Goal: Information Seeking & Learning: Find specific fact

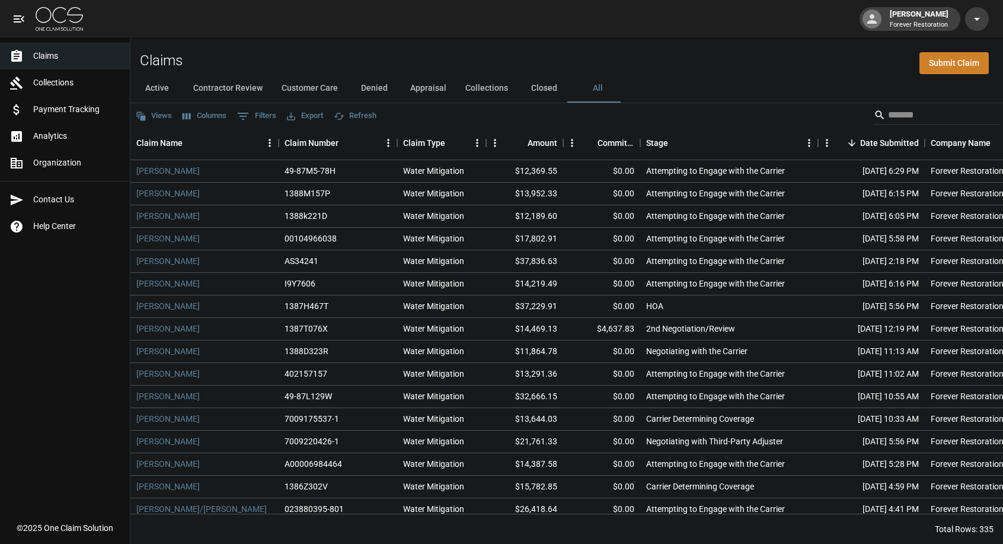
click at [64, 137] on span "Analytics" at bounding box center [76, 136] width 87 height 12
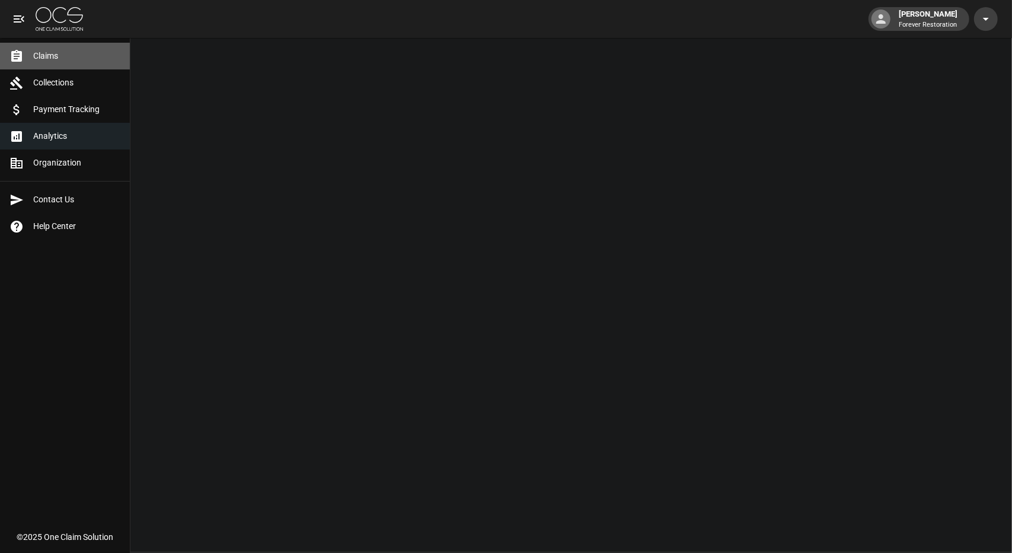
click at [59, 52] on span "Claims" at bounding box center [76, 56] width 87 height 12
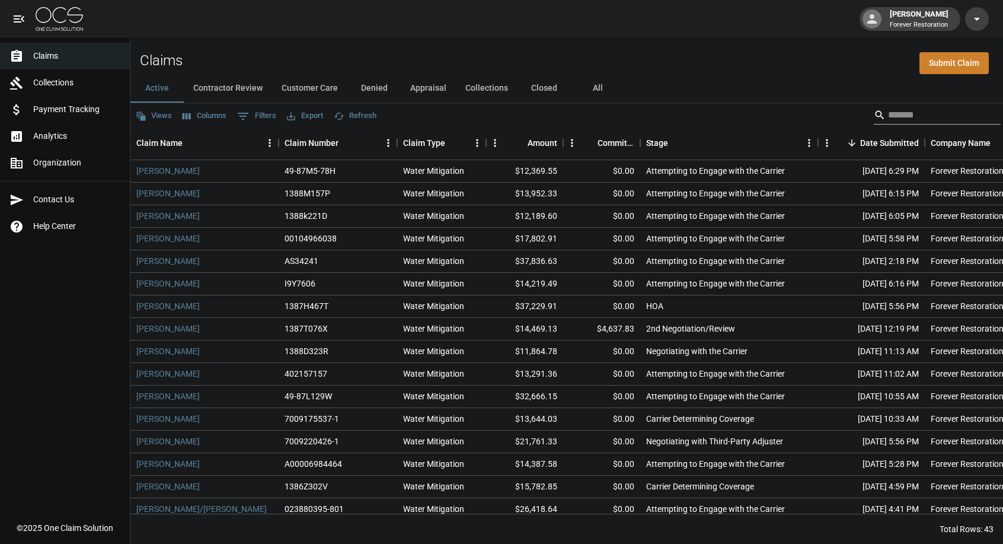
click at [939, 114] on input "Search" at bounding box center [935, 115] width 95 height 19
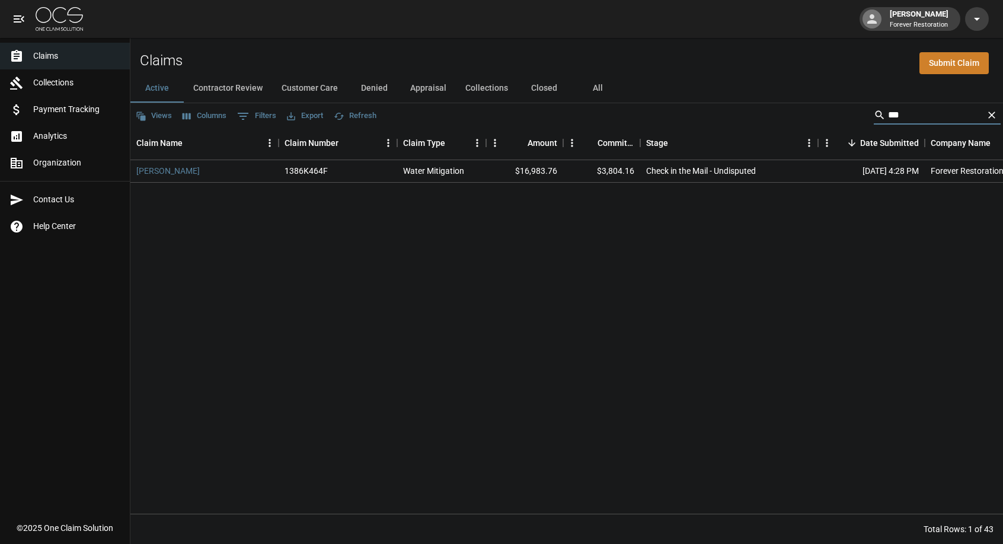
type input "***"
click at [598, 88] on button "All" at bounding box center [597, 88] width 53 height 28
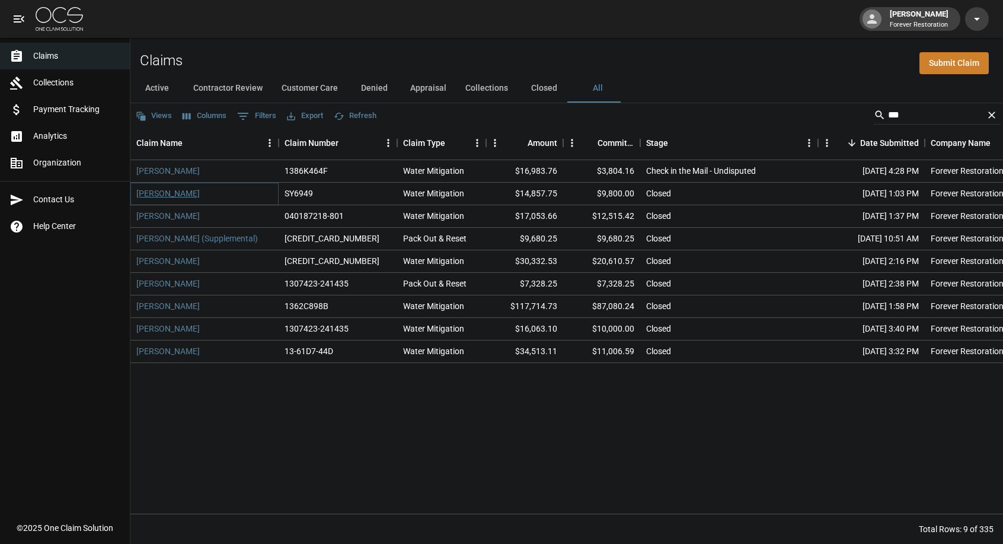
click at [143, 196] on link "[PERSON_NAME]" at bounding box center [167, 193] width 63 height 12
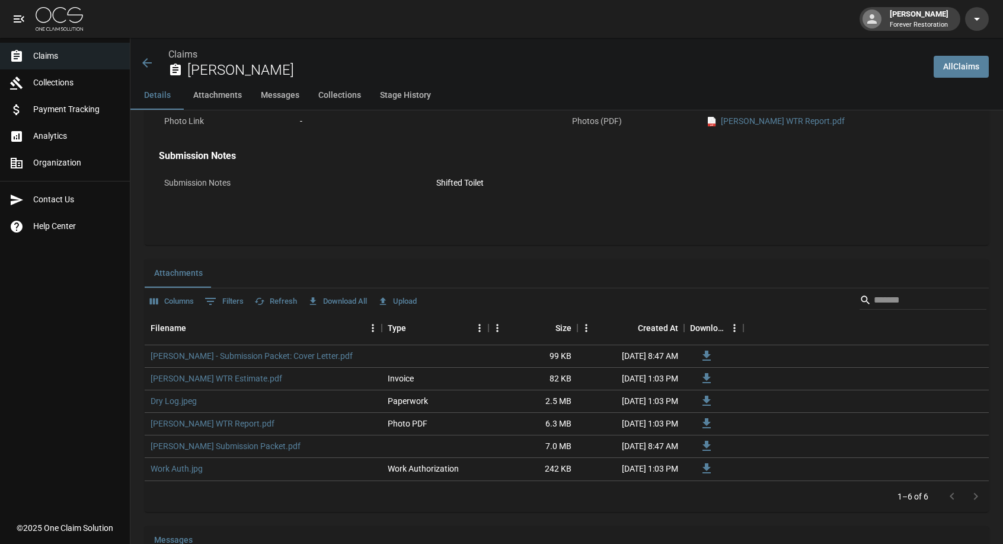
scroll to position [593, 0]
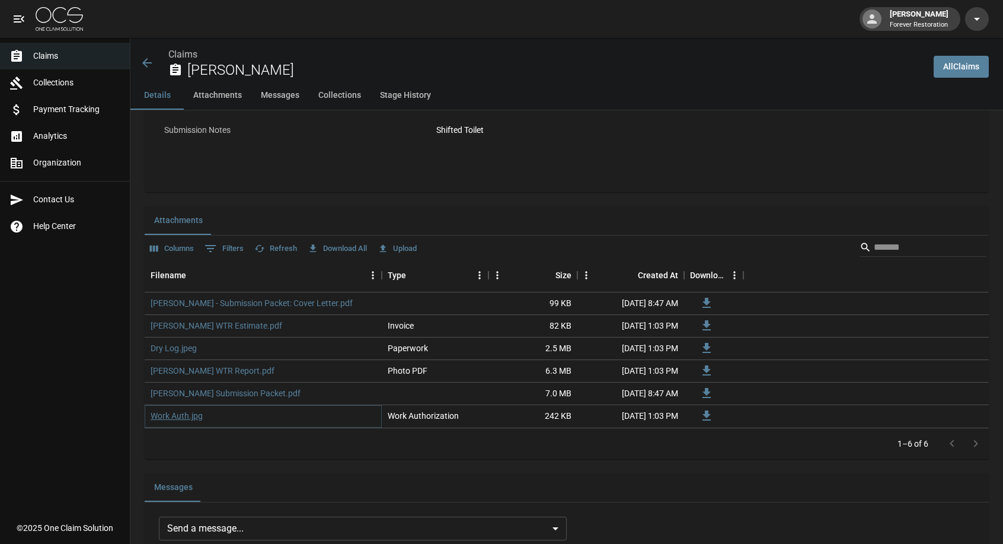
click at [194, 418] on link "Work Auth.jpg" at bounding box center [177, 416] width 52 height 12
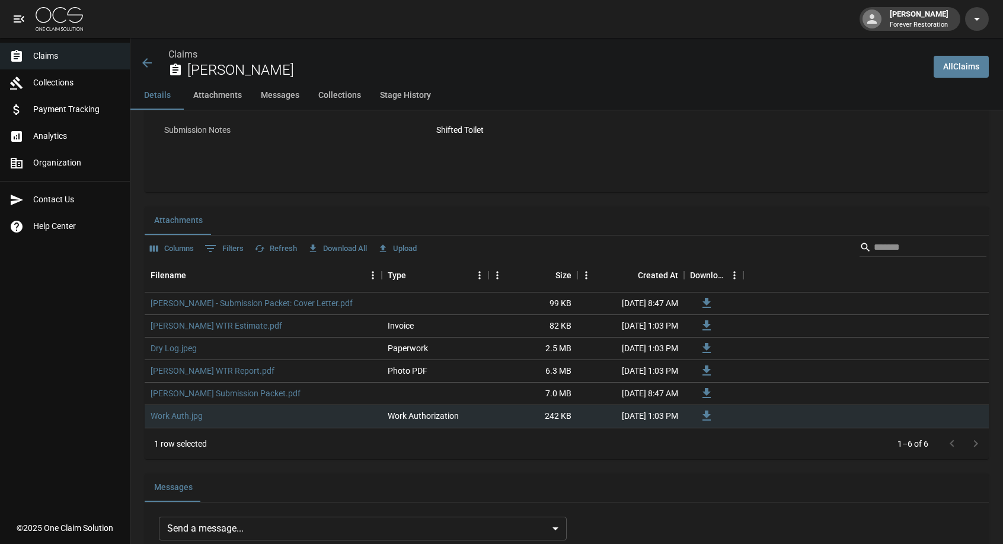
click at [79, 54] on span "Claims" at bounding box center [76, 56] width 87 height 12
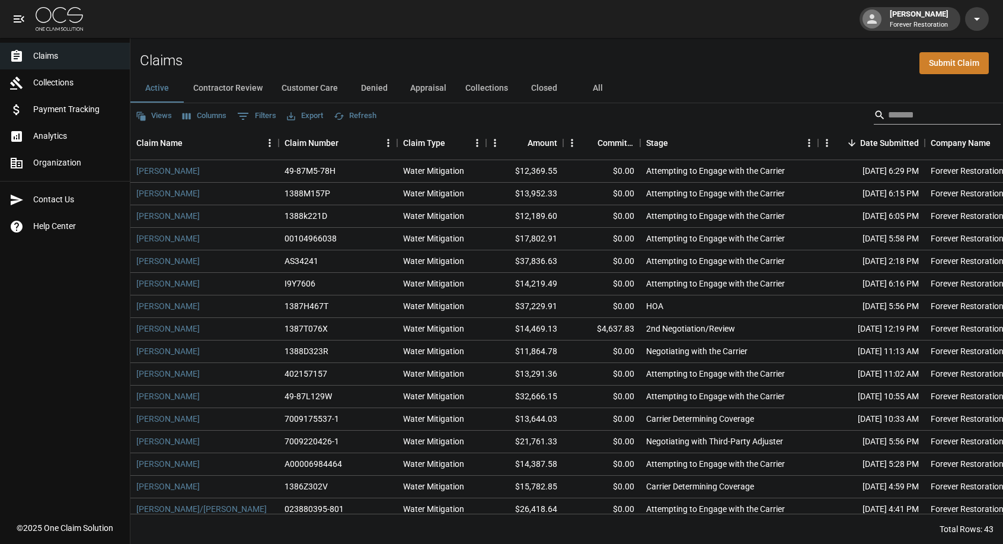
click at [937, 111] on input "Search" at bounding box center [935, 115] width 95 height 19
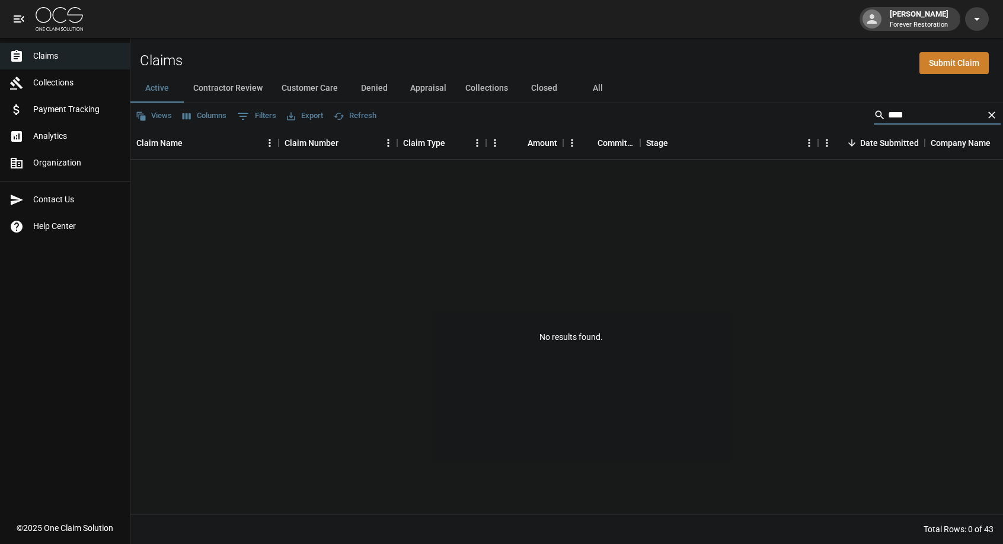
type input "****"
click at [589, 90] on button "All" at bounding box center [597, 88] width 53 height 28
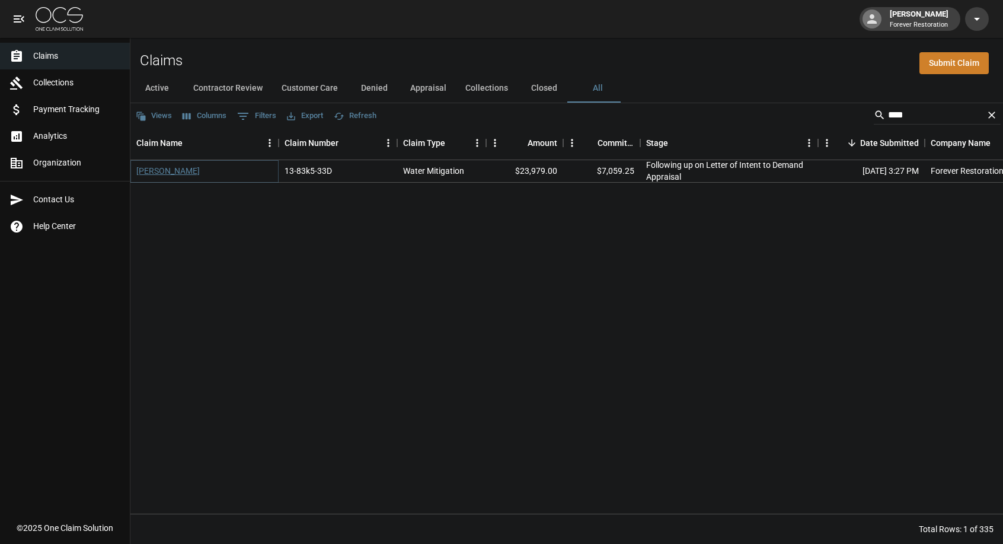
click at [175, 171] on link "[PERSON_NAME]" at bounding box center [167, 171] width 63 height 12
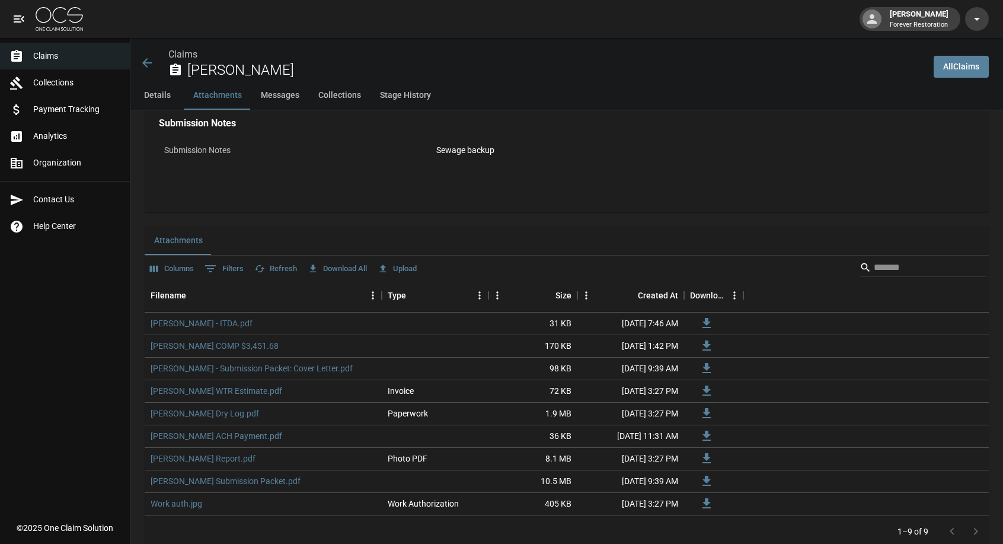
scroll to position [771, 0]
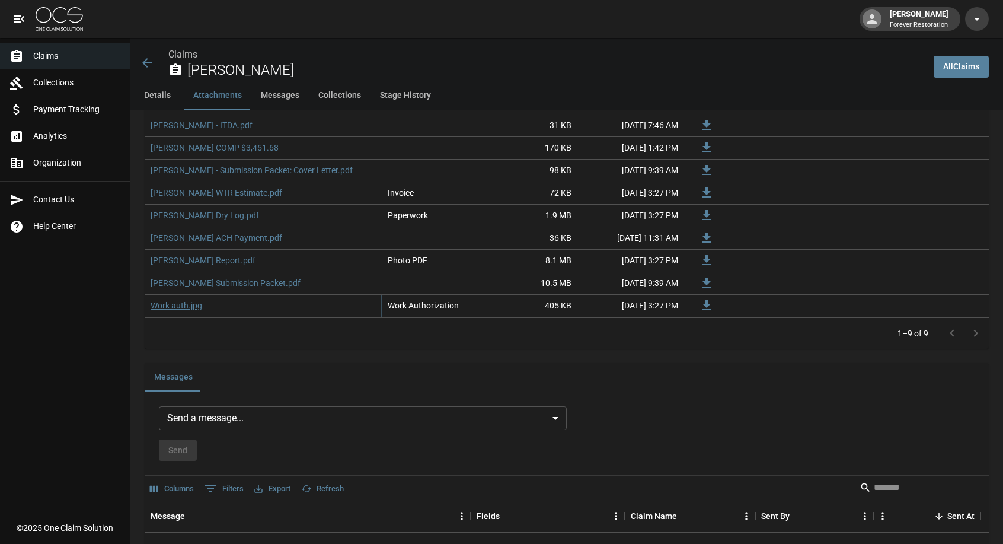
click at [174, 305] on link "Work auth.jpg" at bounding box center [177, 305] width 52 height 12
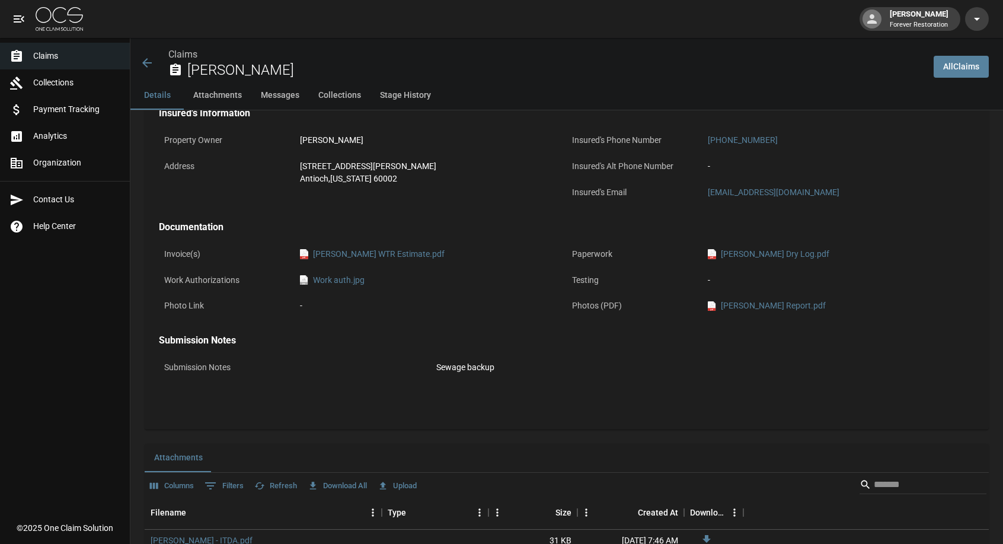
scroll to position [0, 0]
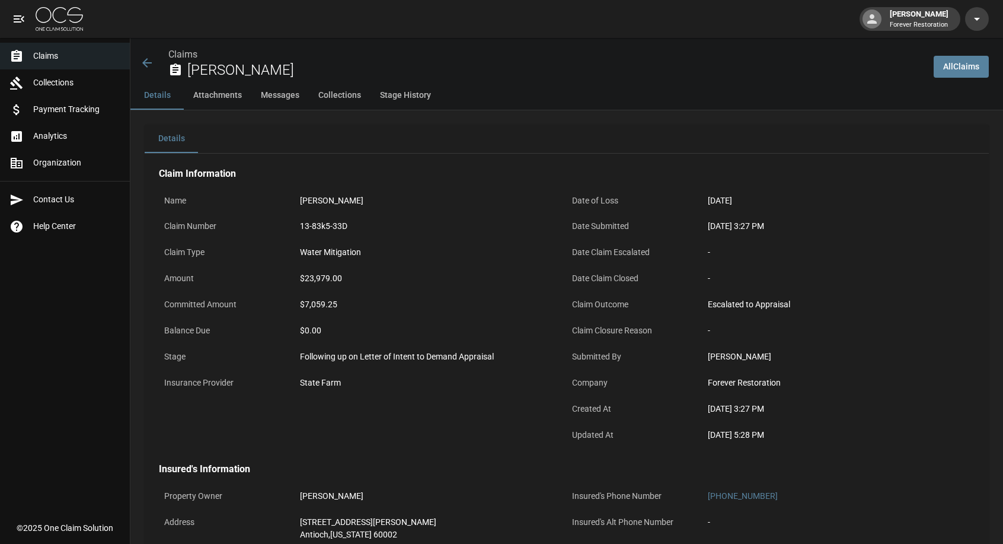
click at [55, 60] on span "Claims" at bounding box center [76, 56] width 87 height 12
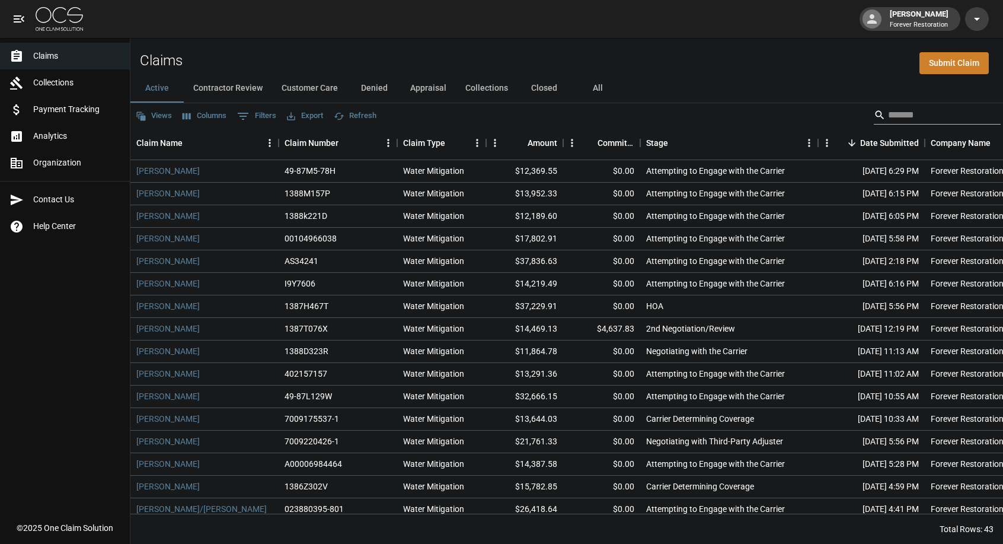
click at [930, 121] on input "Search" at bounding box center [935, 115] width 95 height 19
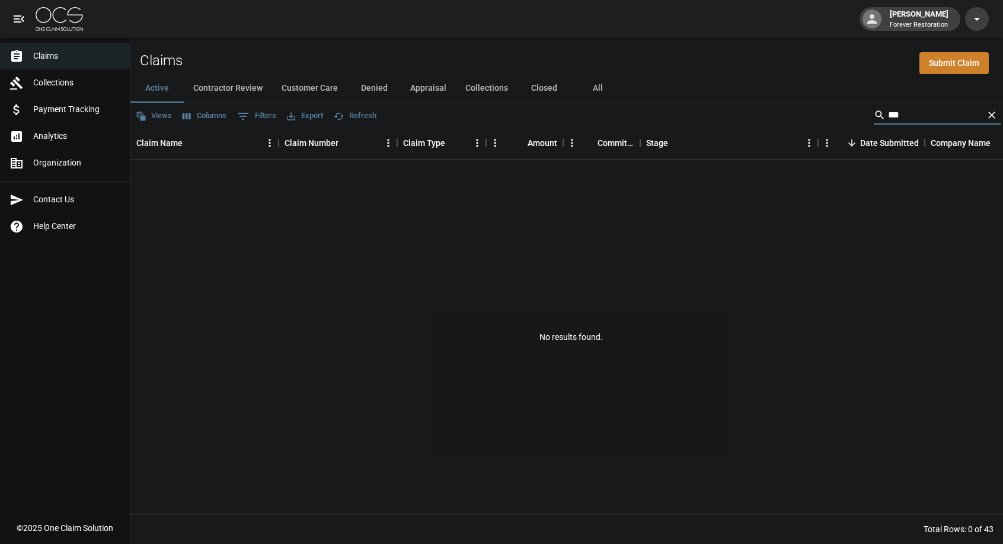
drag, startPoint x: 927, startPoint y: 114, endPoint x: 834, endPoint y: 121, distance: 93.9
click at [834, 121] on div "Views Columns 0 Filters Export Refresh ***" at bounding box center [566, 115] width 873 height 24
type input "****"
click at [591, 87] on button "All" at bounding box center [597, 88] width 53 height 28
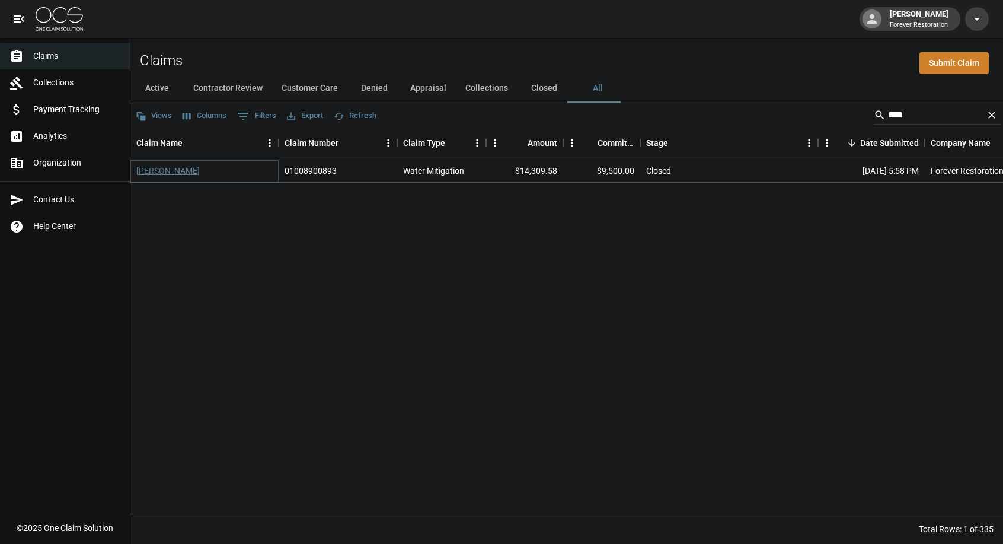
click at [195, 173] on link "[PERSON_NAME]" at bounding box center [167, 171] width 63 height 12
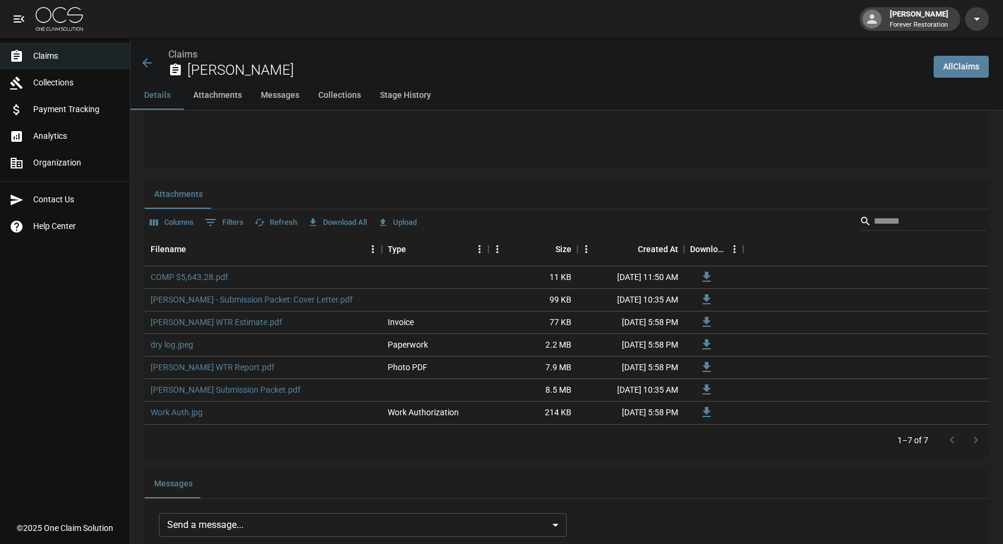
scroll to position [830, 0]
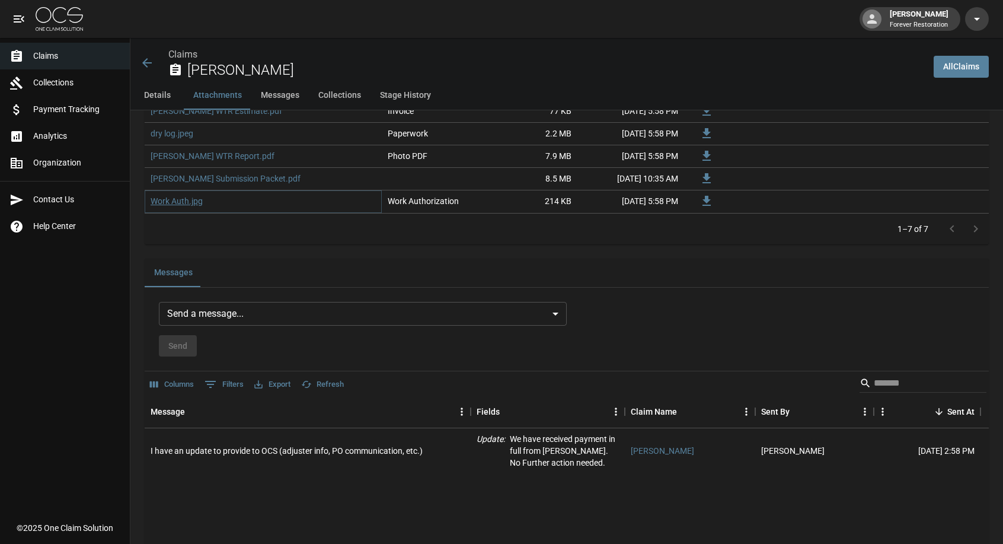
click at [162, 201] on link "Work Auth.jpg" at bounding box center [177, 201] width 52 height 12
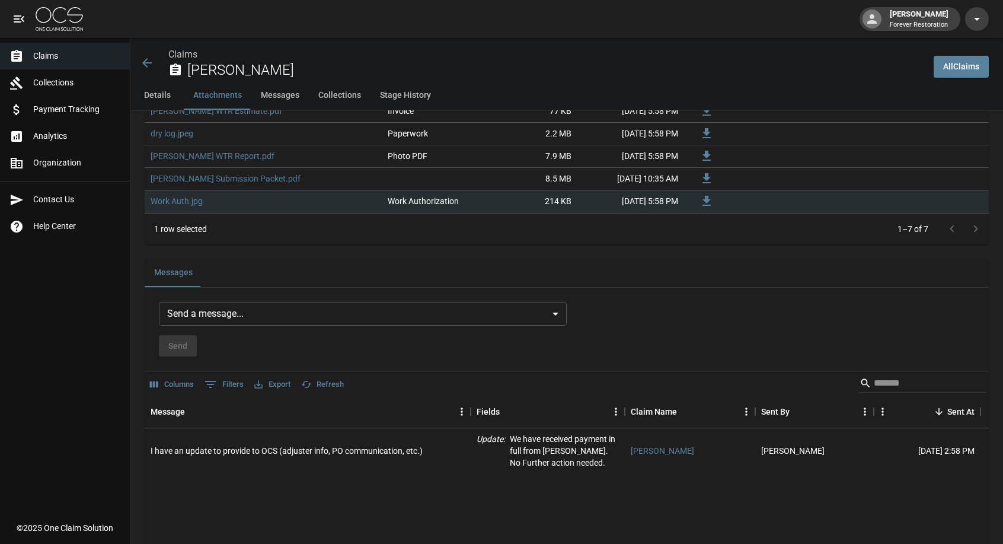
click at [62, 58] on span "Claims" at bounding box center [76, 56] width 87 height 12
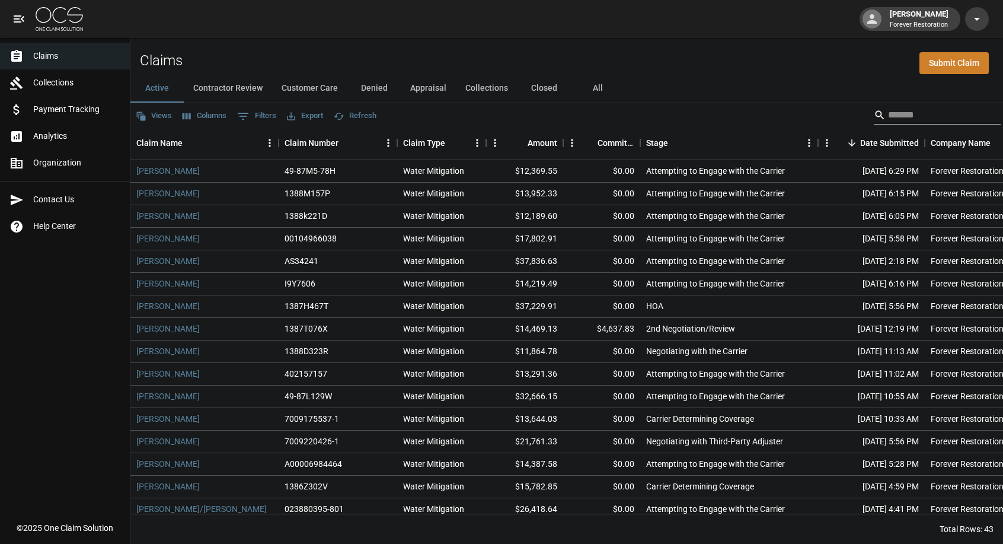
click at [924, 118] on input "Search" at bounding box center [935, 115] width 95 height 19
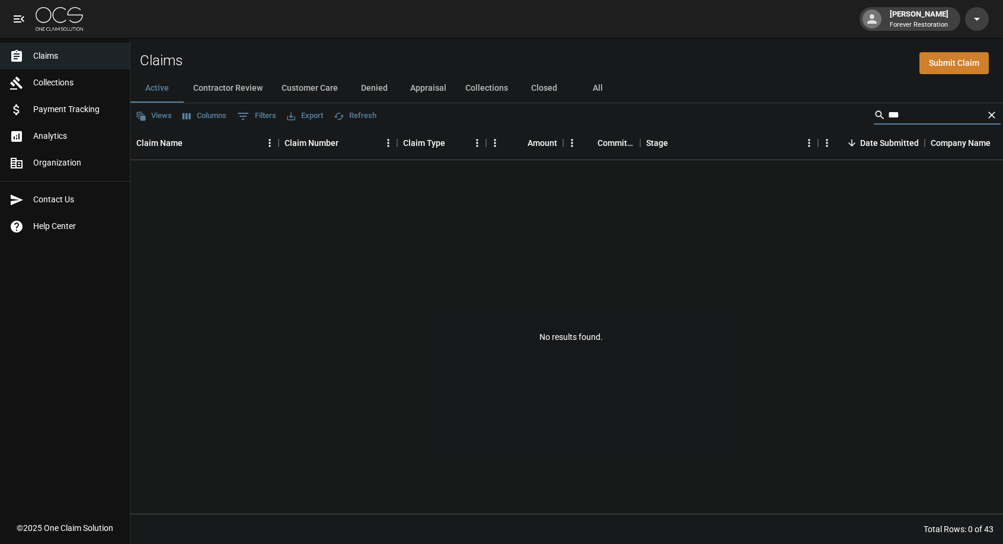
type input "***"
click at [600, 93] on button "All" at bounding box center [597, 88] width 53 height 28
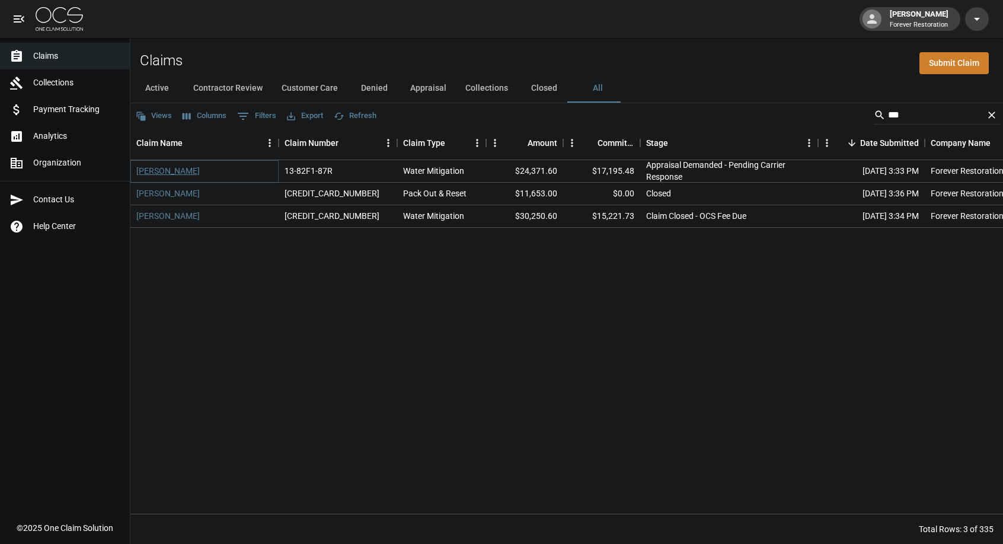
click at [171, 171] on link "[PERSON_NAME]" at bounding box center [167, 171] width 63 height 12
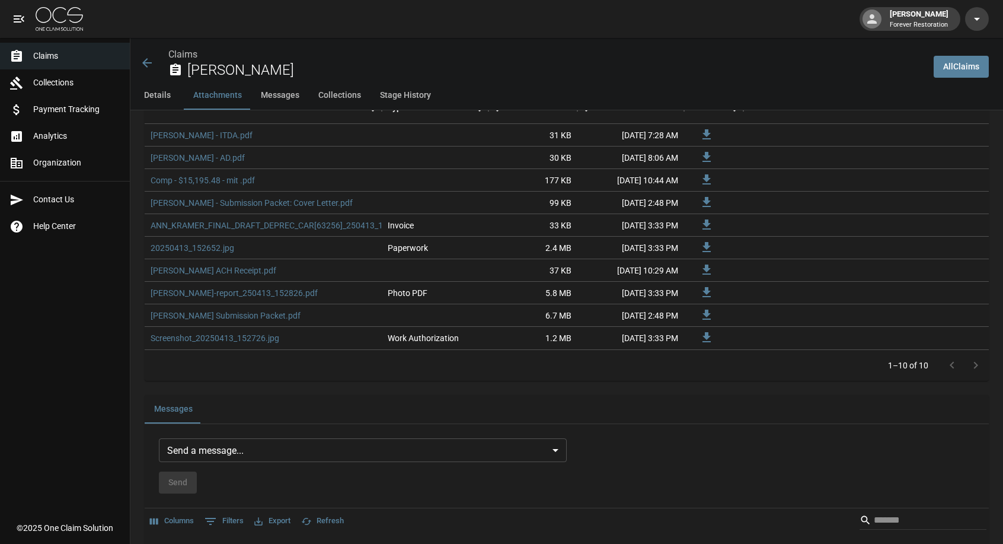
scroll to position [712, 0]
